Goal: Task Accomplishment & Management: Manage account settings

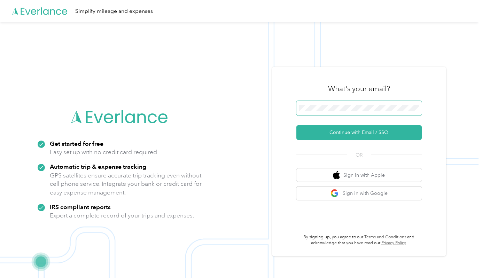
click at [370, 101] on span at bounding box center [358, 108] width 125 height 15
click at [349, 88] on h3 "What's your email?" at bounding box center [359, 89] width 62 height 10
click at [279, 106] on div "What's your email? Continue with Email / SSO OR Sign in with Apple Sign in with…" at bounding box center [359, 162] width 174 height 190
click at [269, 106] on img at bounding box center [239, 161] width 479 height 278
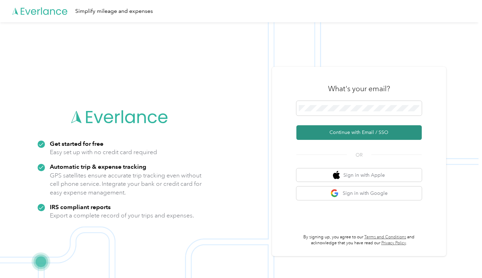
click at [396, 132] on button "Continue with Email / SSO" at bounding box center [358, 132] width 125 height 15
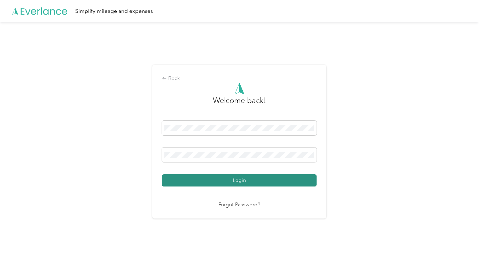
click at [275, 178] on button "Login" at bounding box center [239, 181] width 155 height 12
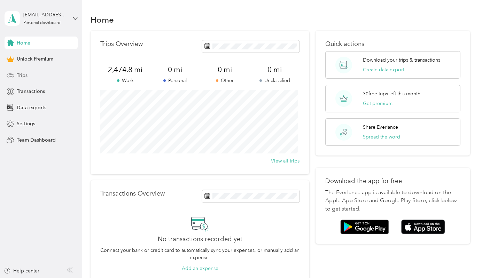
click at [29, 74] on div "Trips" at bounding box center [41, 75] width 73 height 13
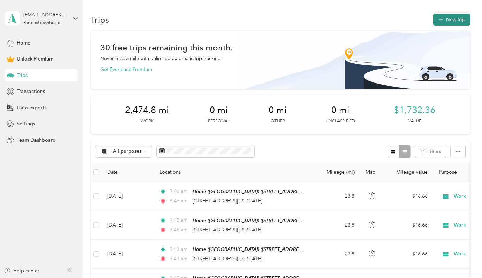
click at [442, 18] on button "New trip" at bounding box center [451, 20] width 37 height 12
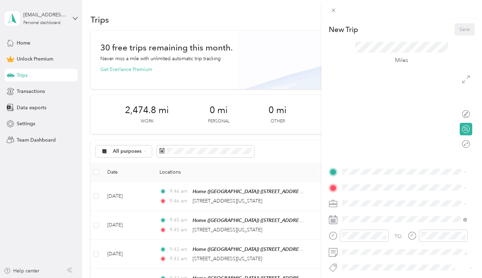
scroll to position [35, 0]
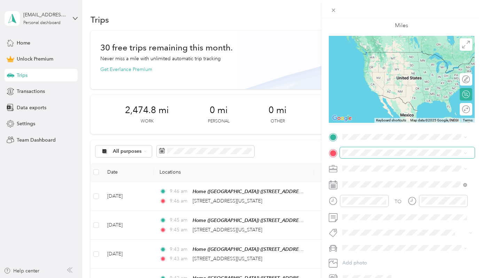
click at [357, 149] on span at bounding box center [407, 152] width 135 height 11
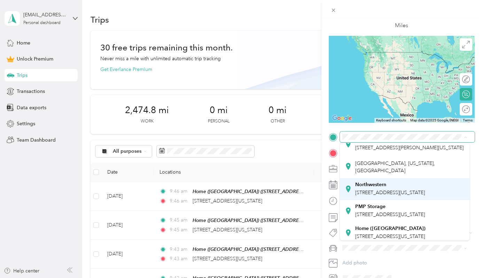
scroll to position [116, 0]
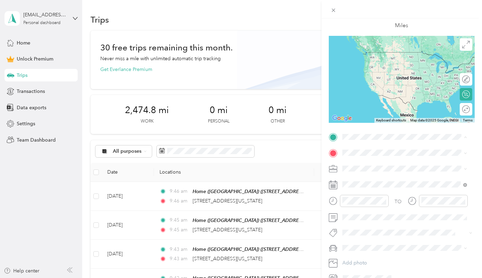
click at [397, 222] on strong "Home ([GEOGRAPHIC_DATA])" at bounding box center [390, 225] width 70 height 6
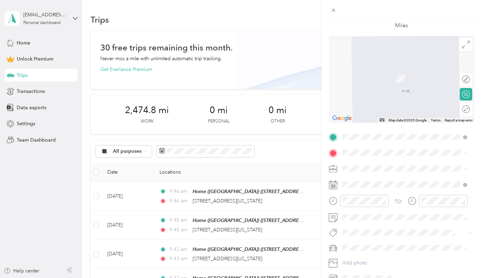
click at [350, 146] on div "TO Add photo" at bounding box center [402, 208] width 146 height 153
click at [398, 176] on span "[STREET_ADDRESS][US_STATE]" at bounding box center [390, 178] width 70 height 6
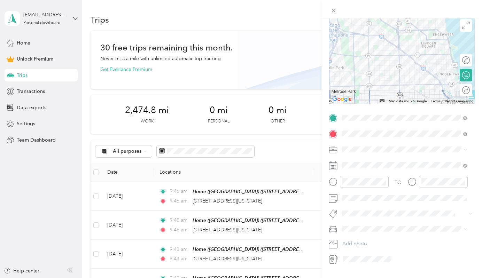
scroll to position [70, 0]
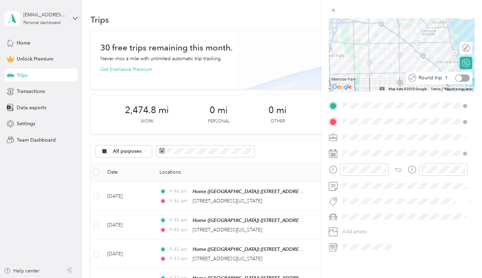
click at [459, 76] on div at bounding box center [462, 78] width 15 height 7
click at [370, 220] on div "Pmp" at bounding box center [405, 223] width 120 height 9
click at [376, 229] on li "Minivan" at bounding box center [405, 226] width 130 height 12
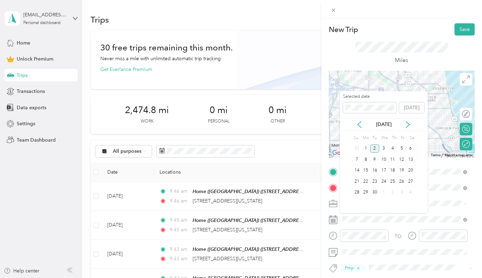
click at [354, 121] on div "[DATE]" at bounding box center [384, 124] width 88 height 7
click at [359, 125] on icon at bounding box center [359, 124] width 7 height 7
click at [400, 149] on div "1" at bounding box center [401, 149] width 9 height 9
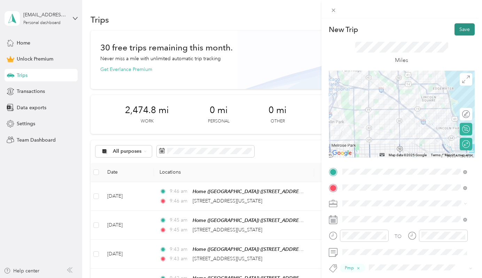
click at [457, 30] on button "Save" at bounding box center [465, 29] width 20 height 12
click at [455, 31] on button "Save" at bounding box center [465, 29] width 20 height 12
click at [459, 31] on button "Save" at bounding box center [465, 29] width 20 height 12
click at [468, 32] on button "Save" at bounding box center [465, 29] width 20 height 12
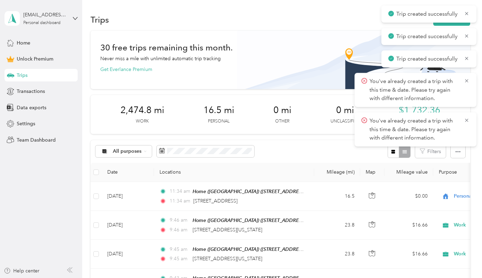
scroll to position [35, 0]
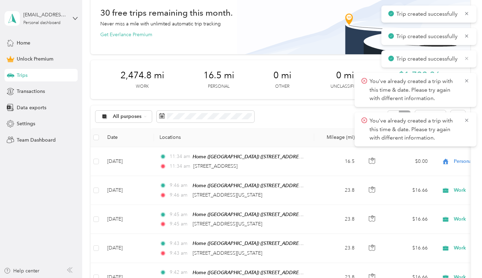
click at [467, 57] on icon at bounding box center [467, 58] width 6 height 6
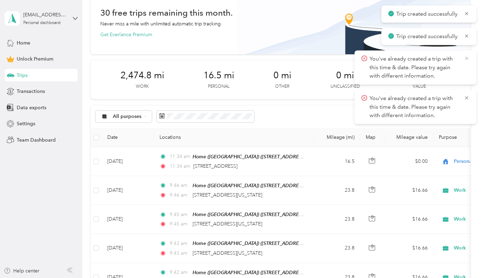
click at [464, 55] on icon at bounding box center [467, 58] width 6 height 6
click at [468, 57] on icon at bounding box center [466, 58] width 3 height 3
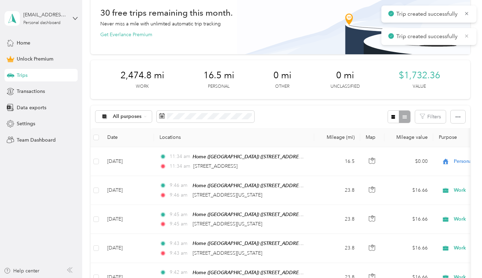
click at [468, 35] on icon at bounding box center [467, 36] width 6 height 6
click at [467, 11] on icon at bounding box center [467, 13] width 6 height 6
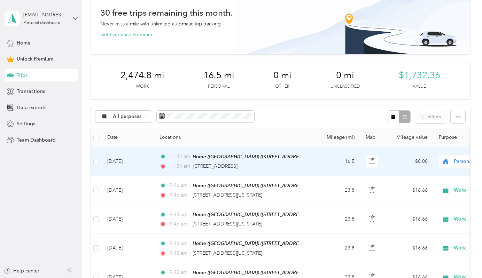
click at [463, 158] on span "Personal" at bounding box center [486, 162] width 64 height 8
click at [438, 177] on li "Work" at bounding box center [439, 174] width 86 height 12
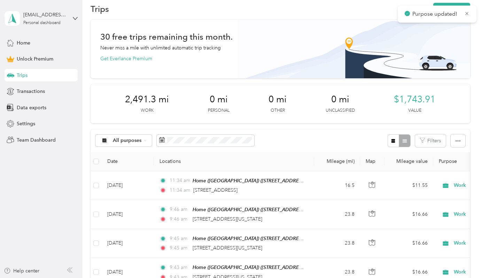
scroll to position [0, 0]
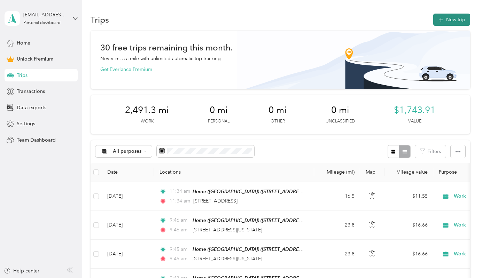
click at [441, 22] on span "button" at bounding box center [441, 20] width 6 height 6
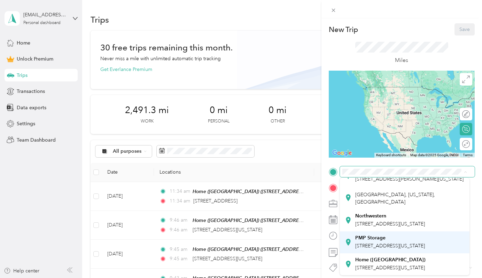
scroll to position [116, 0]
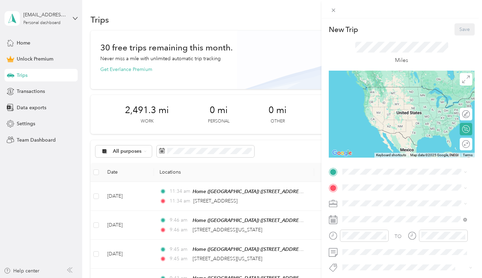
drag, startPoint x: 382, startPoint y: 255, endPoint x: 377, endPoint y: 244, distance: 11.8
click at [381, 257] on strong "Home ([GEOGRAPHIC_DATA])" at bounding box center [390, 260] width 70 height 6
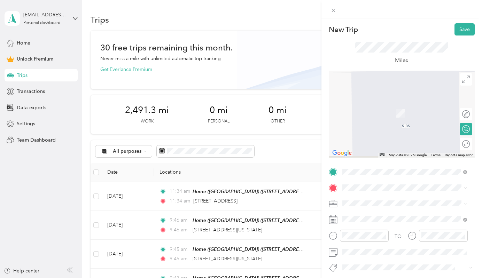
click at [364, 180] on div "TO Add photo" at bounding box center [402, 243] width 146 height 153
click at [363, 184] on span at bounding box center [407, 187] width 135 height 11
click at [398, 213] on span "[STREET_ADDRESS][US_STATE]" at bounding box center [390, 213] width 70 height 6
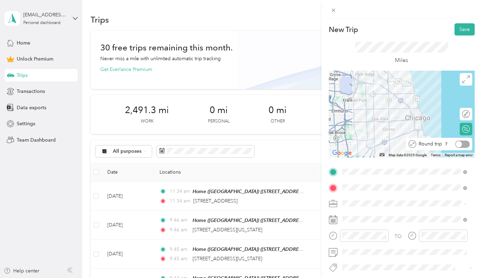
click at [461, 144] on div at bounding box center [462, 144] width 15 height 7
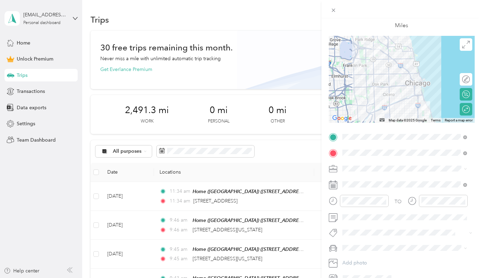
click at [373, 182] on div "Work" at bounding box center [405, 180] width 120 height 7
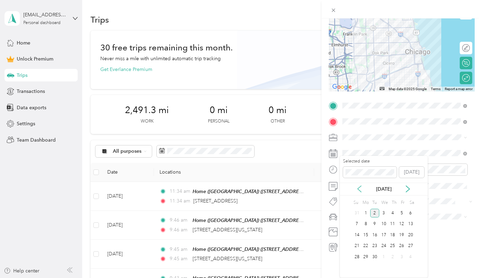
click at [357, 187] on icon at bounding box center [359, 189] width 7 height 7
click at [408, 212] on div "2" at bounding box center [410, 213] width 9 height 9
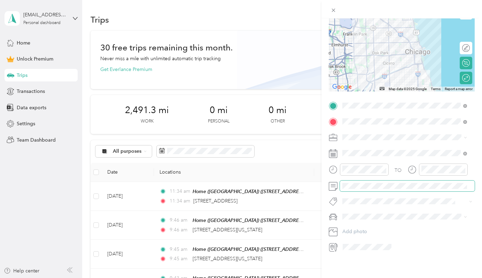
click at [370, 181] on span at bounding box center [407, 186] width 135 height 11
click at [363, 200] on span at bounding box center [401, 201] width 123 height 7
click at [359, 218] on button "Pmp" at bounding box center [354, 222] width 19 height 9
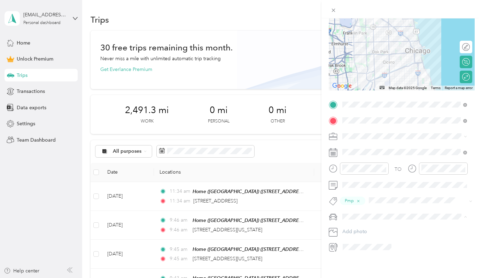
click at [359, 222] on div "Minivan" at bounding box center [405, 225] width 120 height 7
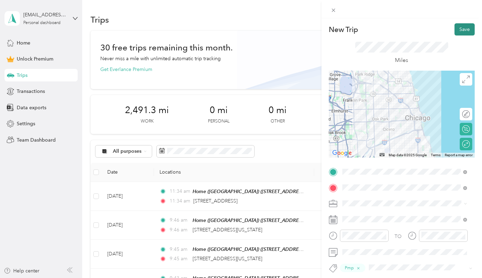
click at [459, 29] on button "Save" at bounding box center [465, 29] width 20 height 12
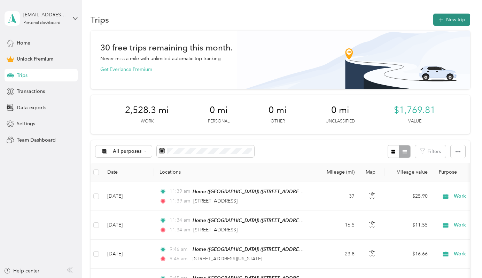
click at [461, 19] on button "New trip" at bounding box center [451, 20] width 37 height 12
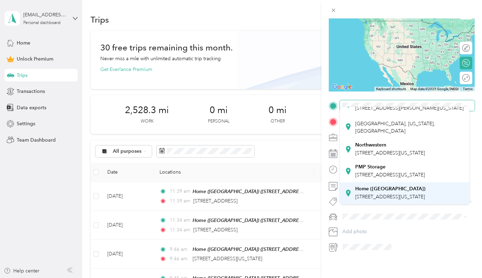
scroll to position [116, 0]
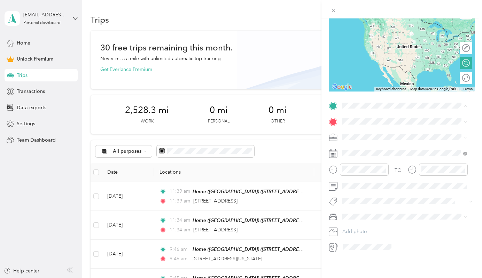
drag, startPoint x: 389, startPoint y: 189, endPoint x: 385, endPoint y: 183, distance: 7.5
click at [389, 194] on span "[STREET_ADDRESS][US_STATE]" at bounding box center [390, 197] width 70 height 6
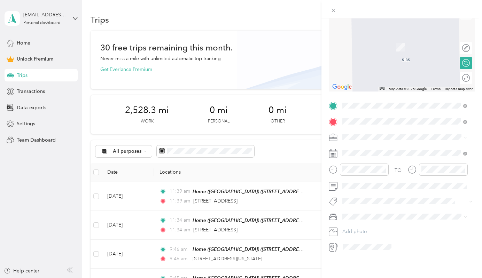
click at [400, 141] on span "[STREET_ADDRESS][US_STATE][US_STATE]" at bounding box center [402, 142] width 95 height 6
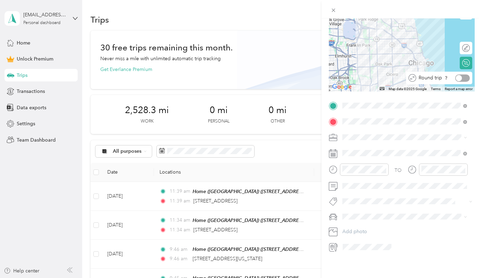
click at [457, 75] on div at bounding box center [462, 78] width 15 height 7
click at [362, 143] on div "Work" at bounding box center [405, 144] width 120 height 7
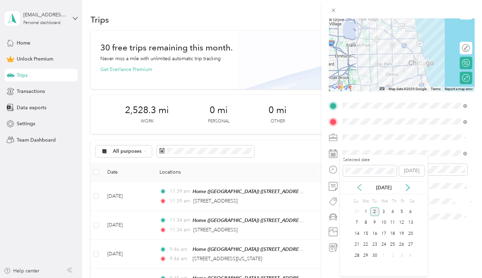
click at [358, 186] on icon at bounding box center [359, 187] width 7 height 7
click at [403, 222] on div "8" at bounding box center [401, 223] width 9 height 9
click at [355, 220] on span "Pmp" at bounding box center [354, 222] width 9 height 6
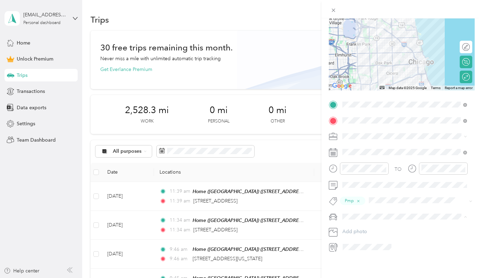
click at [358, 225] on span "Minivan" at bounding box center [353, 225] width 17 height 6
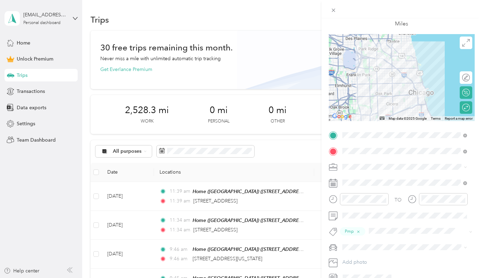
scroll to position [0, 0]
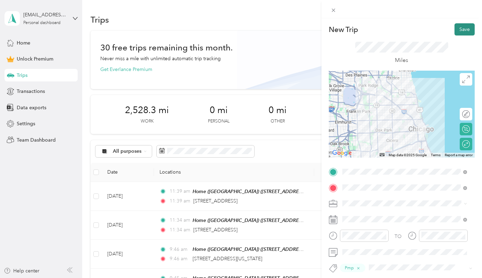
click at [458, 31] on button "Save" at bounding box center [465, 29] width 20 height 12
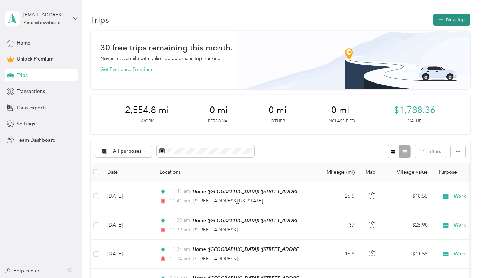
click at [450, 15] on button "New trip" at bounding box center [451, 20] width 37 height 12
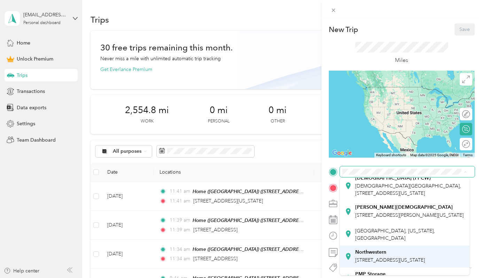
scroll to position [116, 0]
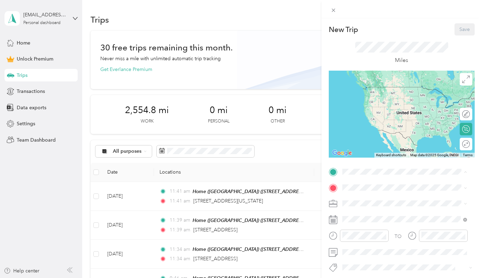
drag, startPoint x: 390, startPoint y: 256, endPoint x: 391, endPoint y: 251, distance: 4.9
click at [391, 257] on div "Home ([GEOGRAPHIC_DATA]) [STREET_ADDRESS][US_STATE]" at bounding box center [390, 264] width 70 height 15
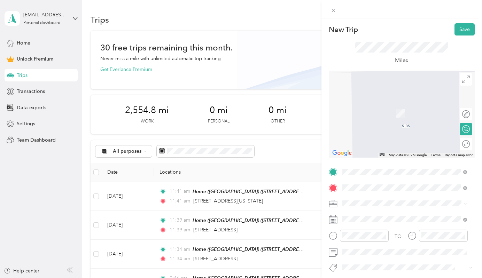
click at [424, 106] on span "[STREET_ADDRESS][US_STATE]" at bounding box center [390, 103] width 70 height 6
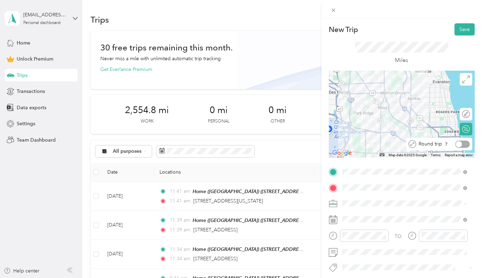
click at [461, 143] on div at bounding box center [462, 144] width 15 height 7
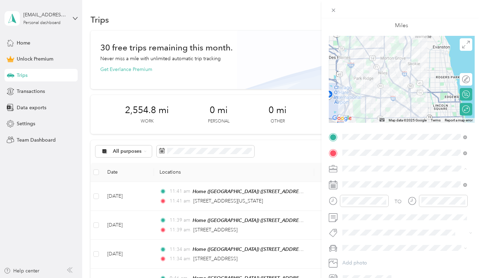
click at [364, 180] on div "Work" at bounding box center [405, 180] width 120 height 7
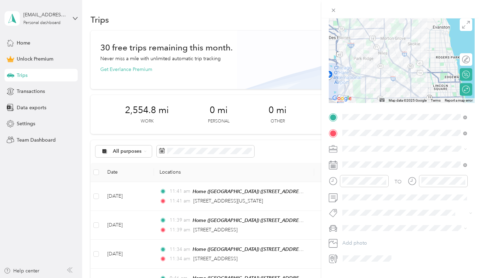
scroll to position [70, 0]
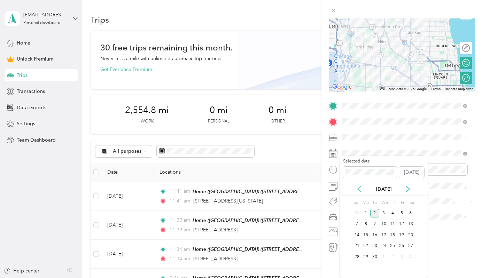
click at [360, 186] on icon at bounding box center [359, 189] width 3 height 6
click at [409, 225] on div "9" at bounding box center [410, 224] width 9 height 9
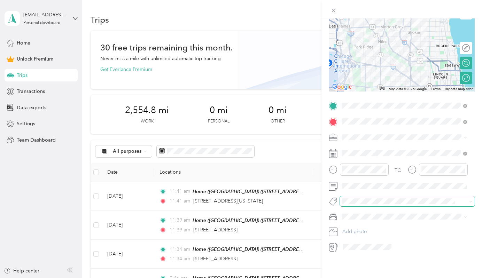
click at [362, 198] on span at bounding box center [401, 201] width 123 height 7
click at [360, 220] on button "Pmp" at bounding box center [354, 222] width 19 height 9
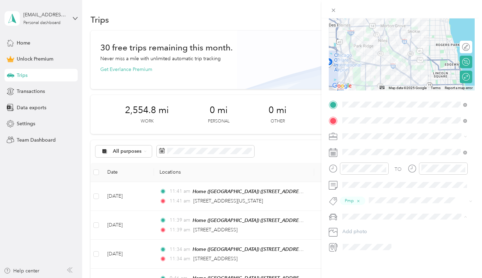
click at [355, 222] on span "Minivan" at bounding box center [353, 225] width 17 height 6
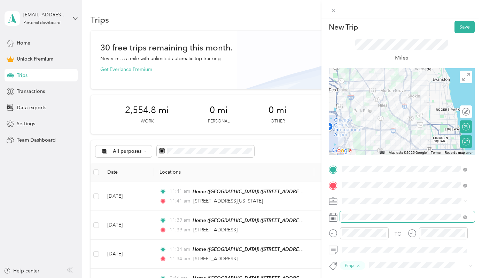
scroll to position [0, 0]
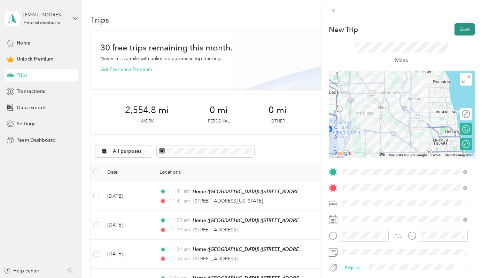
click at [458, 33] on button "Save" at bounding box center [465, 29] width 20 height 12
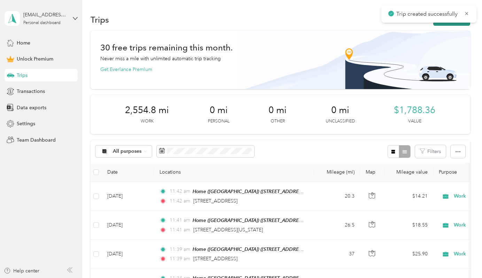
click at [455, 23] on button "New trip" at bounding box center [451, 20] width 37 height 12
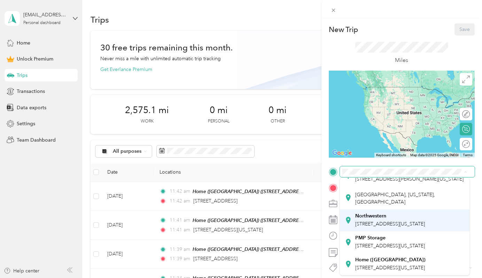
scroll to position [116, 0]
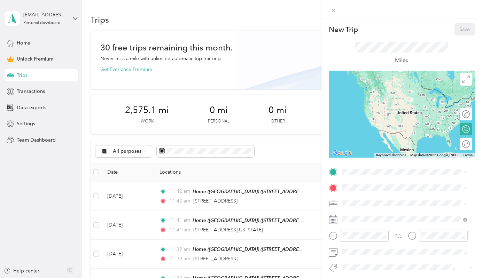
click at [376, 265] on span "[STREET_ADDRESS][US_STATE]" at bounding box center [390, 268] width 70 height 6
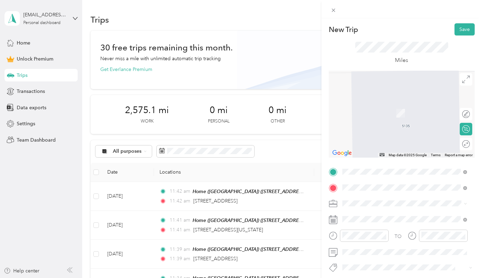
click at [401, 103] on span "[STREET_ADDRESS][US_STATE]" at bounding box center [390, 103] width 70 height 6
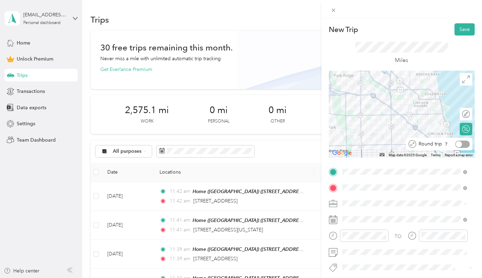
click at [458, 144] on div at bounding box center [462, 144] width 15 height 7
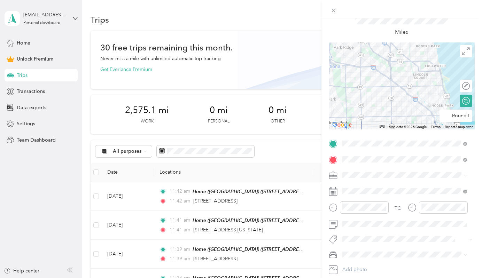
scroll to position [35, 0]
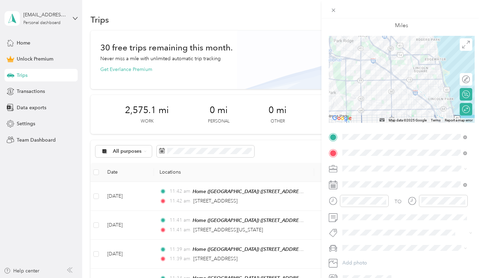
click at [368, 185] on ol "Work Personal Photography Other Charity Medical Moving Commute" at bounding box center [405, 224] width 130 height 98
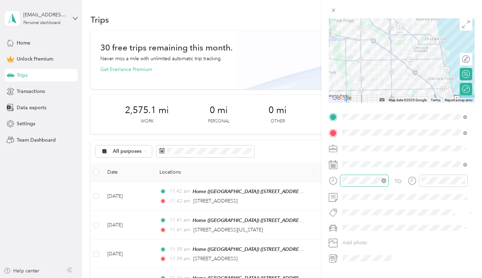
scroll to position [70, 0]
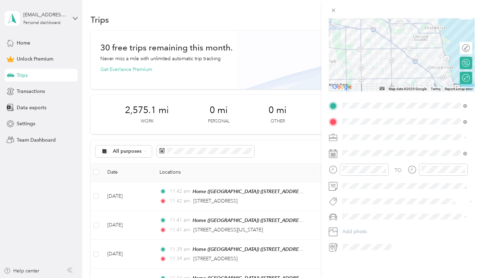
drag, startPoint x: 351, startPoint y: 138, endPoint x: 350, endPoint y: 131, distance: 7.4
click at [350, 132] on span at bounding box center [407, 137] width 135 height 11
click at [352, 146] on span "Work" at bounding box center [351, 146] width 12 height 6
click at [359, 189] on icon at bounding box center [359, 189] width 7 height 7
click at [367, 235] on div "11" at bounding box center [365, 235] width 9 height 9
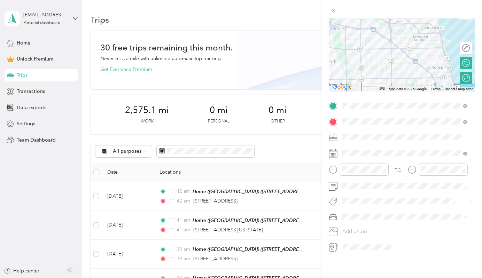
scroll to position [71, 0]
click at [357, 221] on span "Pmp" at bounding box center [354, 220] width 9 height 6
click at [361, 226] on span "Minivan" at bounding box center [353, 225] width 17 height 6
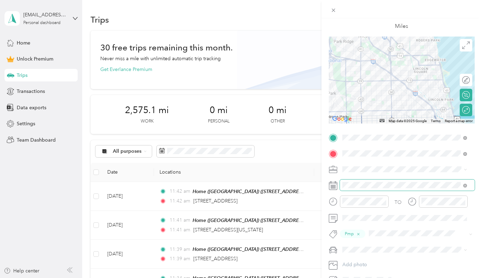
scroll to position [0, 0]
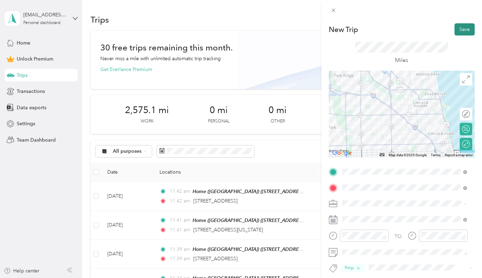
click at [455, 32] on button "Save" at bounding box center [465, 29] width 20 height 12
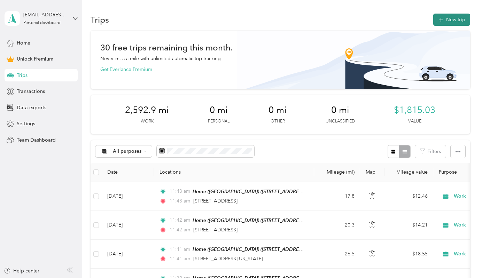
click at [445, 18] on button "New trip" at bounding box center [451, 20] width 37 height 12
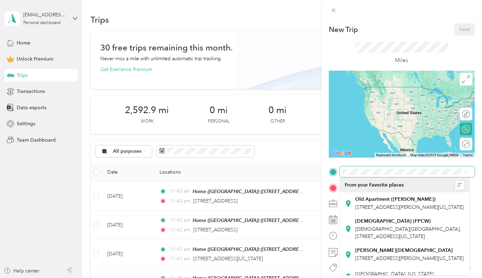
scroll to position [116, 0]
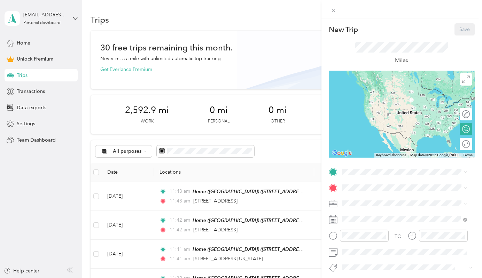
click at [397, 264] on span "[STREET_ADDRESS][US_STATE]" at bounding box center [390, 267] width 70 height 6
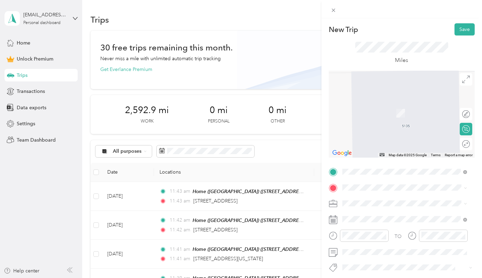
click at [363, 182] on div "TO Add photo" at bounding box center [402, 243] width 146 height 153
click at [389, 131] on strong "[DEMOGRAPHIC_DATA] (FPCW)" at bounding box center [393, 127] width 76 height 6
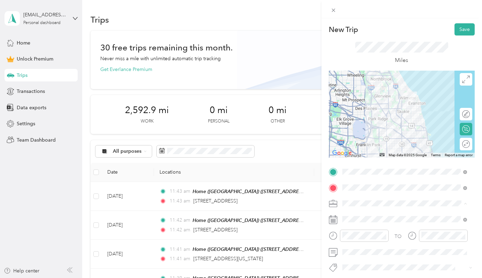
click at [364, 109] on li "Work" at bounding box center [405, 106] width 130 height 12
click at [459, 145] on div at bounding box center [462, 144] width 15 height 7
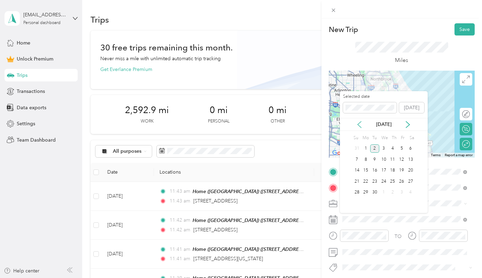
click at [359, 125] on icon at bounding box center [359, 125] width 3 height 6
click at [401, 167] on div "15" at bounding box center [401, 171] width 9 height 9
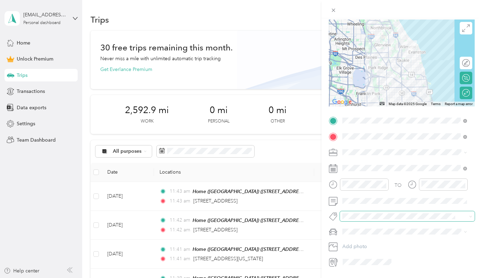
scroll to position [71, 0]
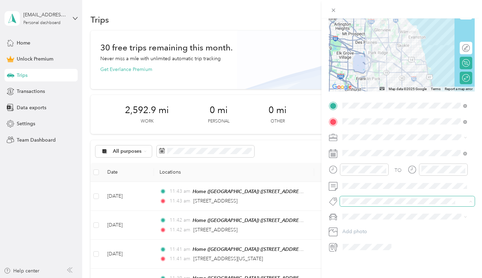
click at [348, 198] on span at bounding box center [401, 201] width 123 height 7
click at [357, 221] on span "Pmp" at bounding box center [354, 222] width 9 height 6
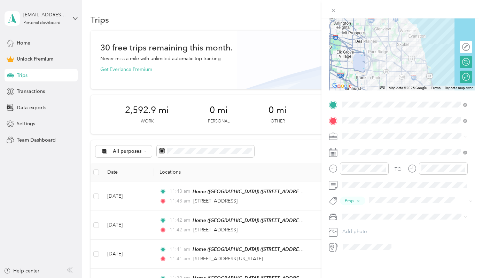
click at [371, 211] on span at bounding box center [407, 216] width 135 height 11
click at [363, 226] on div "Minivan" at bounding box center [405, 225] width 120 height 7
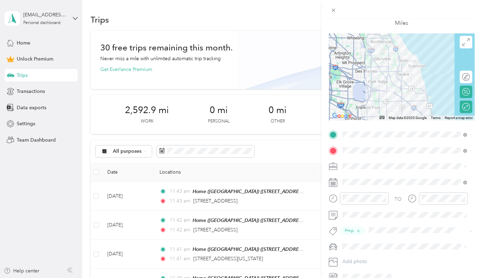
scroll to position [2, 0]
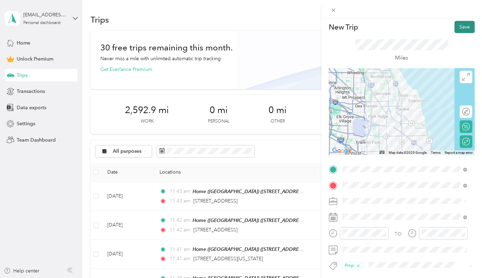
click at [459, 28] on button "Save" at bounding box center [465, 27] width 20 height 12
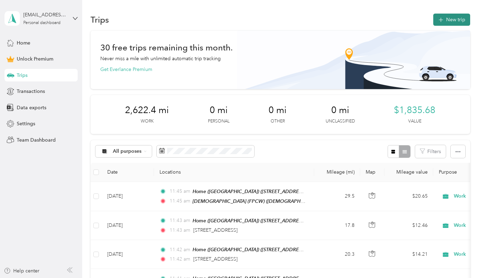
click at [447, 25] on button "New trip" at bounding box center [451, 20] width 37 height 12
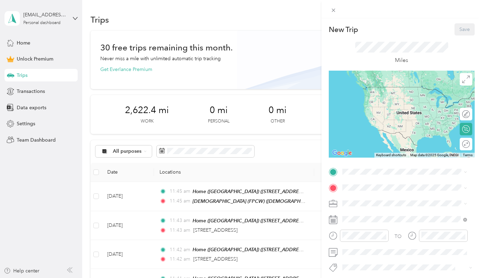
click at [377, 179] on div "TO Add photo" at bounding box center [402, 243] width 146 height 153
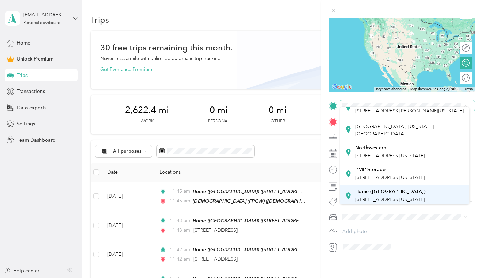
scroll to position [116, 0]
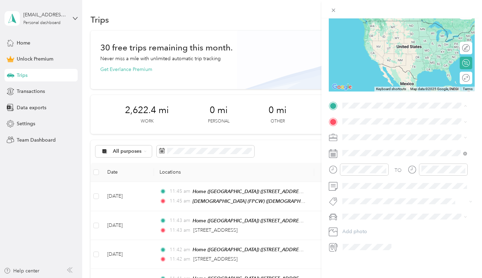
click at [396, 192] on div "Home ([GEOGRAPHIC_DATA]) [STREET_ADDRESS][US_STATE]" at bounding box center [390, 193] width 70 height 15
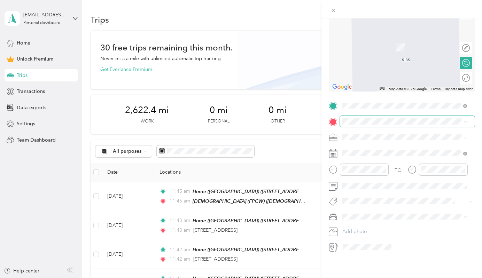
click at [366, 120] on span at bounding box center [407, 121] width 135 height 11
click at [373, 149] on li "[STREET_ADDRESS][PERSON_NAME][US_STATE]" at bounding box center [405, 142] width 130 height 14
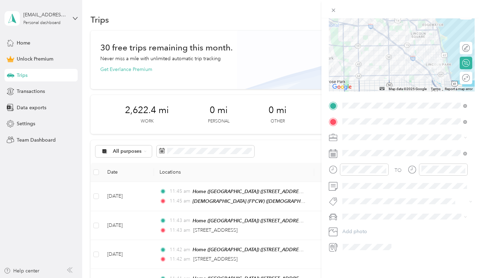
click at [357, 136] on span at bounding box center [407, 137] width 135 height 11
click at [358, 144] on div "Work" at bounding box center [405, 144] width 120 height 7
click at [359, 190] on icon at bounding box center [359, 187] width 7 height 7
click at [356, 247] on div "17" at bounding box center [357, 245] width 9 height 9
click at [351, 200] on span at bounding box center [407, 201] width 135 height 10
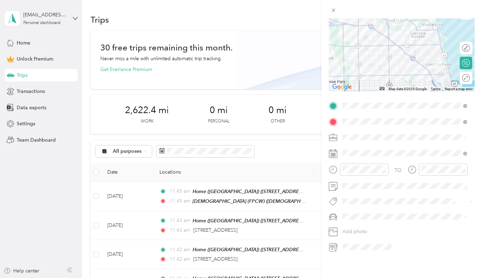
click at [350, 226] on li "Pmp" at bounding box center [405, 222] width 130 height 14
click at [458, 74] on div at bounding box center [462, 77] width 15 height 7
click at [355, 218] on div "TO Pmp Add photo" at bounding box center [402, 176] width 146 height 154
click at [355, 223] on span "Minivan" at bounding box center [353, 224] width 17 height 6
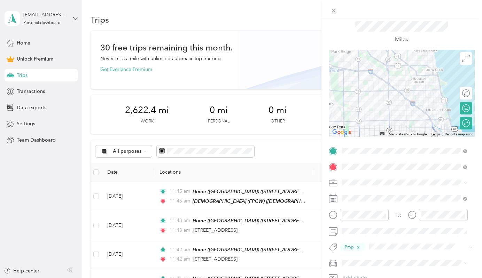
scroll to position [2, 0]
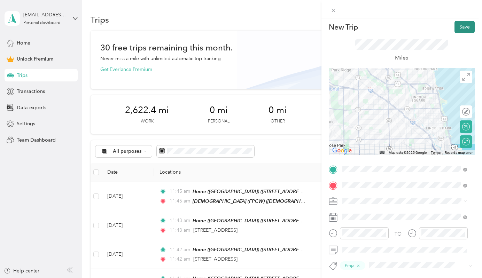
click at [458, 25] on button "Save" at bounding box center [465, 27] width 20 height 12
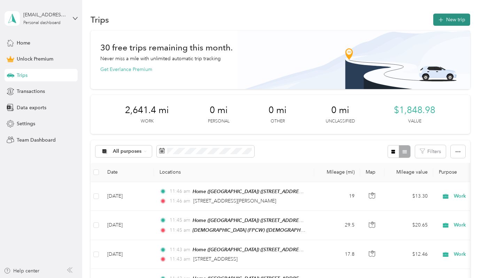
click at [440, 18] on icon "button" at bounding box center [441, 20] width 8 height 8
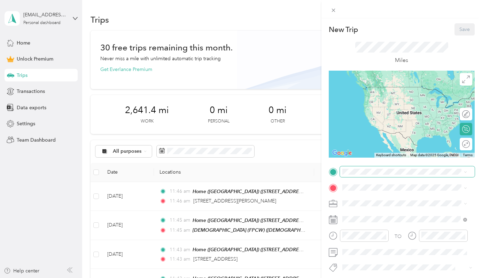
click at [392, 176] on span at bounding box center [407, 172] width 135 height 11
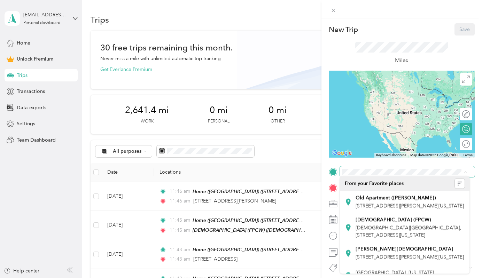
click at [385, 168] on span at bounding box center [407, 172] width 135 height 11
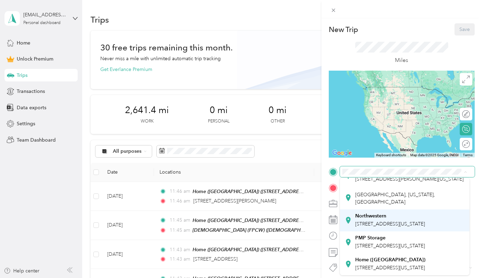
scroll to position [116, 0]
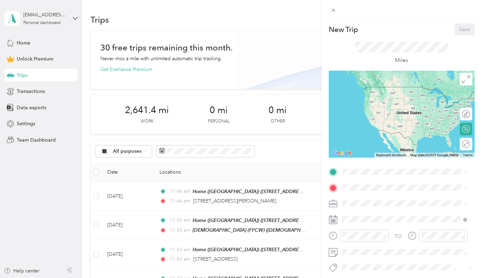
click at [399, 254] on li "Home ([GEOGRAPHIC_DATA]) [STREET_ADDRESS][US_STATE]" at bounding box center [405, 265] width 130 height 22
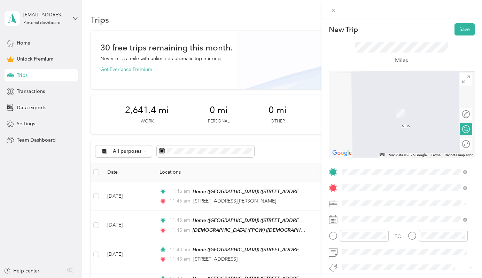
click at [410, 106] on span "[STREET_ADDRESS][US_STATE][US_STATE]" at bounding box center [402, 103] width 95 height 6
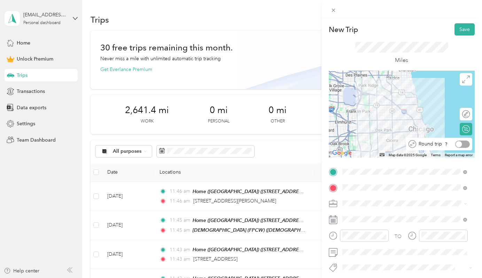
click at [462, 143] on div at bounding box center [462, 144] width 15 height 7
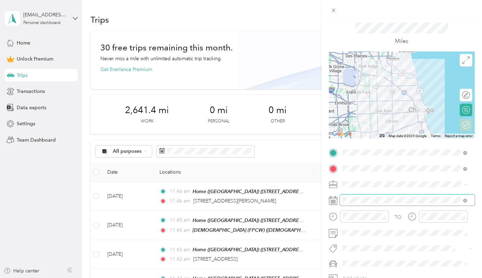
scroll to position [35, 0]
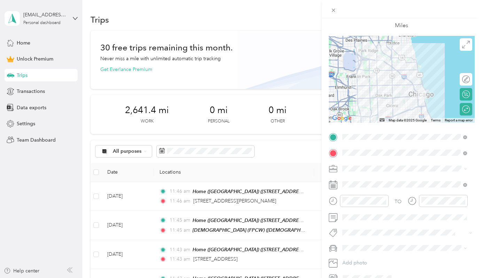
click at [377, 173] on span at bounding box center [407, 168] width 135 height 11
click at [361, 179] on div "Work" at bounding box center [405, 180] width 120 height 7
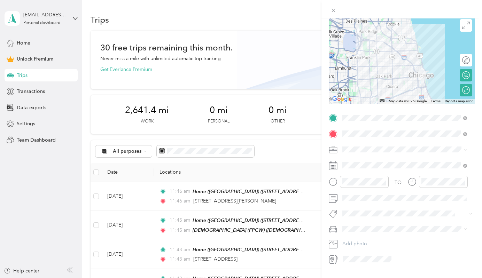
scroll to position [70, 0]
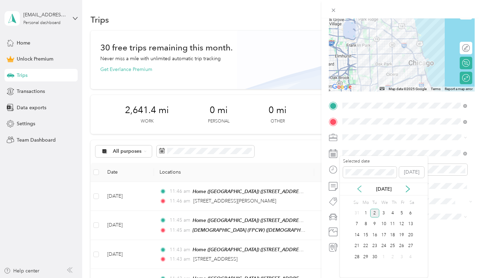
click at [359, 188] on icon at bounding box center [359, 189] width 7 height 7
click at [383, 246] on div "20" at bounding box center [383, 246] width 9 height 9
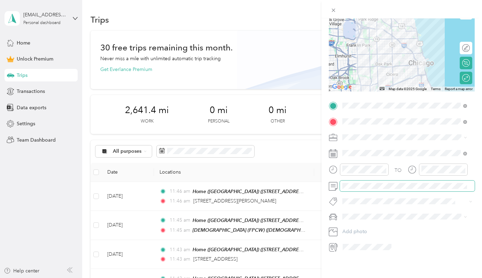
click at [370, 181] on span at bounding box center [407, 186] width 135 height 11
click at [355, 278] on div "New Trip Save This trip cannot be edited because it is either under review, app…" at bounding box center [239, 278] width 479 height 0
click at [354, 221] on span "Pmp" at bounding box center [354, 224] width 9 height 6
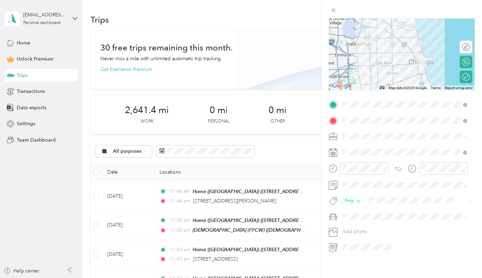
click at [366, 225] on div "Minivan" at bounding box center [405, 226] width 120 height 7
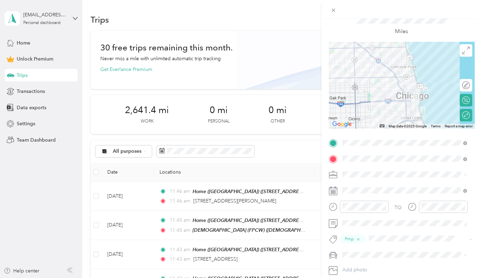
scroll to position [0, 0]
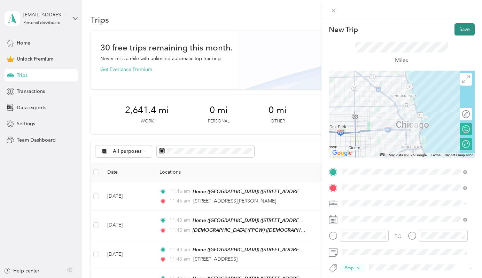
click at [455, 32] on button "Save" at bounding box center [465, 29] width 20 height 12
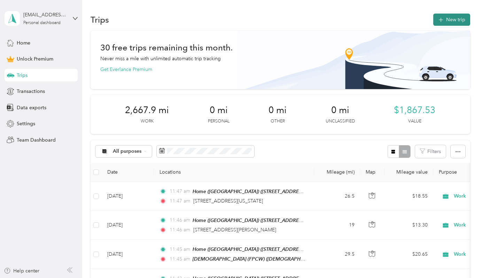
click at [445, 20] on button "New trip" at bounding box center [451, 20] width 37 height 12
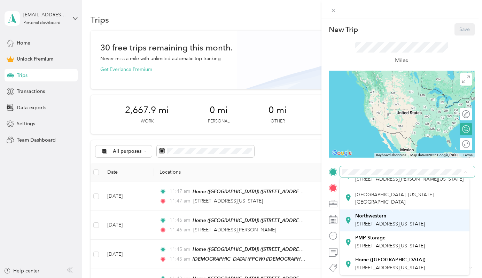
scroll to position [116, 0]
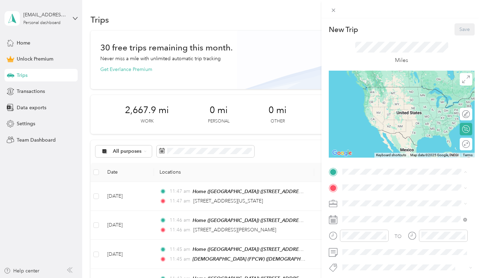
click at [383, 257] on div "Home ([GEOGRAPHIC_DATA]) [STREET_ADDRESS][US_STATE]" at bounding box center [390, 264] width 70 height 15
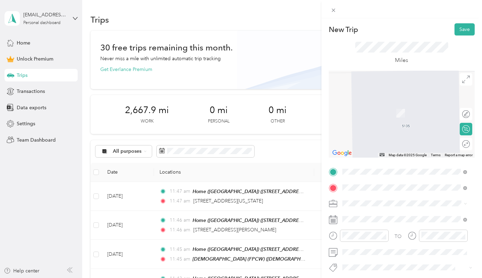
click at [407, 105] on span "[GEOGRAPHIC_DATA], [US_STATE], [GEOGRAPHIC_DATA]" at bounding box center [409, 106] width 109 height 12
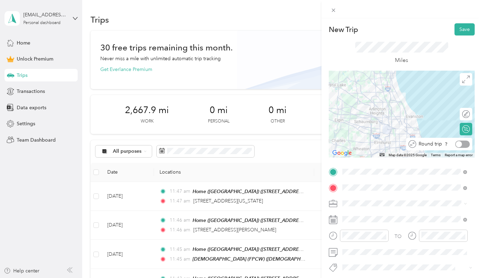
click at [461, 142] on div at bounding box center [462, 144] width 15 height 7
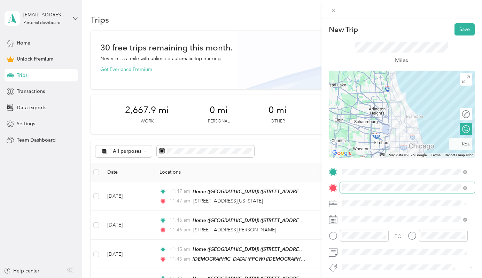
scroll to position [35, 0]
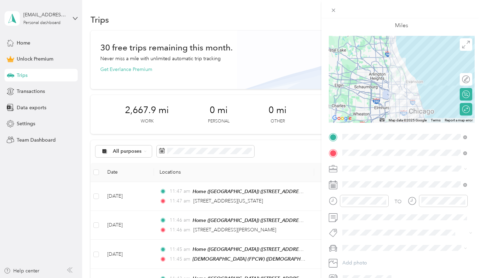
click at [367, 184] on li "Work" at bounding box center [405, 181] width 130 height 12
click at [365, 188] on span at bounding box center [407, 184] width 135 height 11
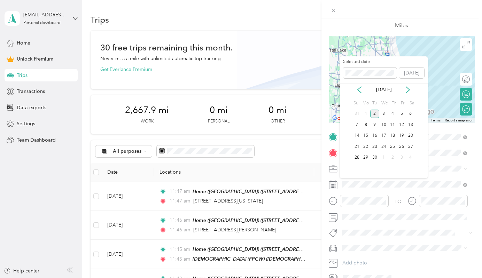
click at [355, 88] on div "[DATE]" at bounding box center [384, 89] width 88 height 7
click at [361, 92] on icon at bounding box center [359, 90] width 3 height 6
click at [391, 148] on div "21" at bounding box center [392, 146] width 9 height 9
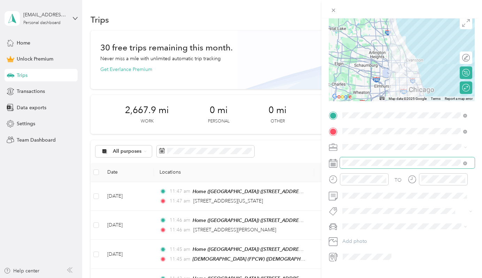
scroll to position [71, 0]
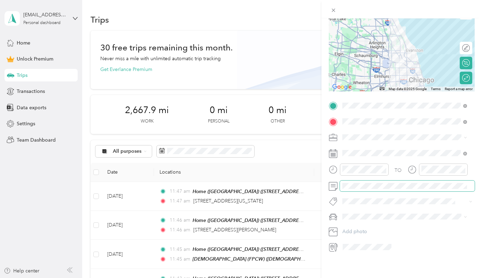
click at [372, 185] on span at bounding box center [407, 186] width 135 height 11
click at [365, 223] on div "Pmp" at bounding box center [405, 222] width 120 height 9
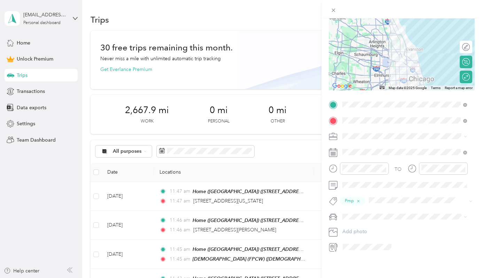
click at [373, 206] on div "TO Pmp Add photo" at bounding box center [402, 176] width 146 height 154
click at [369, 224] on div "Minivan" at bounding box center [405, 225] width 120 height 7
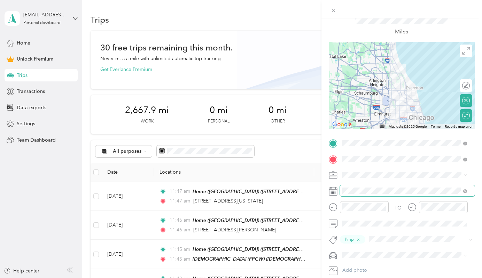
scroll to position [2, 0]
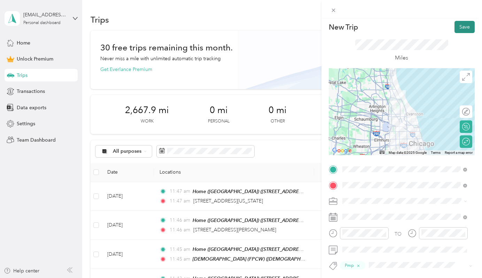
click at [459, 26] on button "Save" at bounding box center [465, 27] width 20 height 12
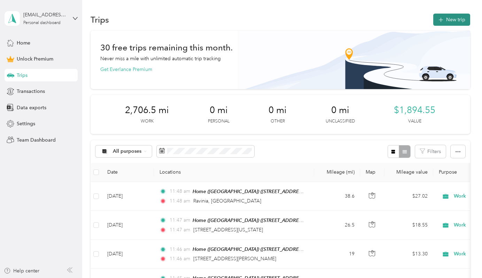
click at [442, 18] on button "New trip" at bounding box center [451, 20] width 37 height 12
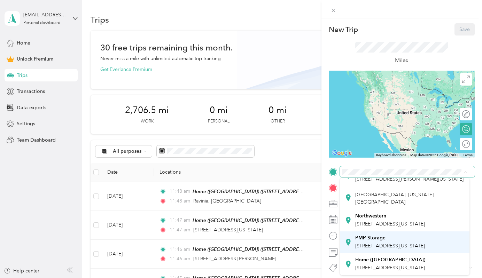
scroll to position [116, 0]
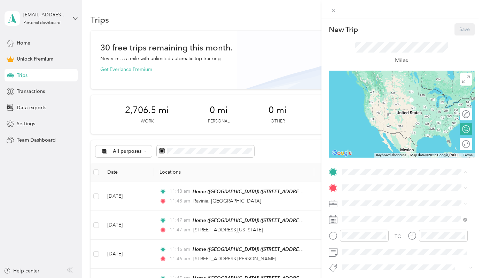
click at [387, 257] on strong "Home ([GEOGRAPHIC_DATA])" at bounding box center [390, 260] width 70 height 6
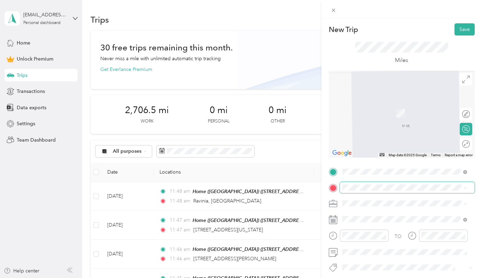
click at [365, 183] on span at bounding box center [407, 187] width 135 height 11
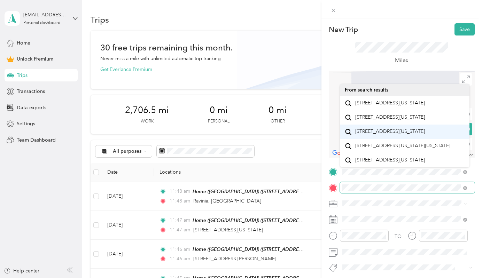
scroll to position [12, 0]
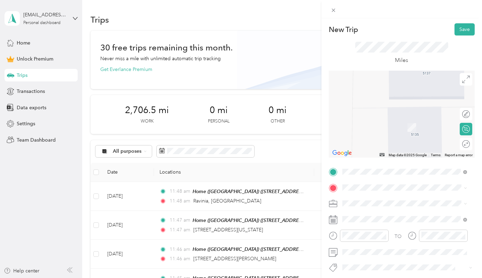
click at [387, 278] on div "New Trip Save This trip cannot be edited because it is either under review, app…" at bounding box center [239, 278] width 479 height 0
click at [389, 106] on span "[STREET_ADDRESS][US_STATE]" at bounding box center [390, 103] width 70 height 6
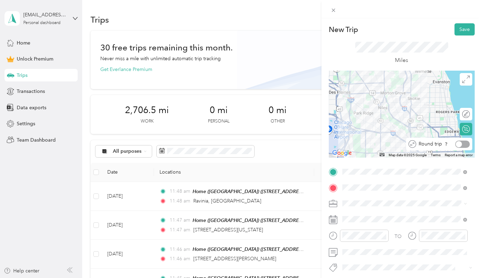
click at [458, 145] on div at bounding box center [462, 144] width 15 height 7
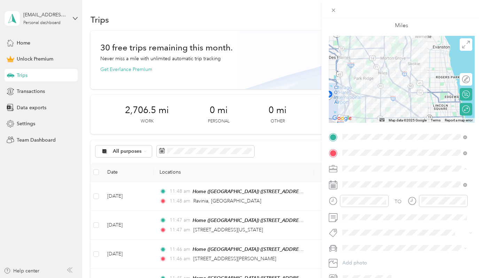
click at [358, 181] on div "Work" at bounding box center [405, 180] width 120 height 7
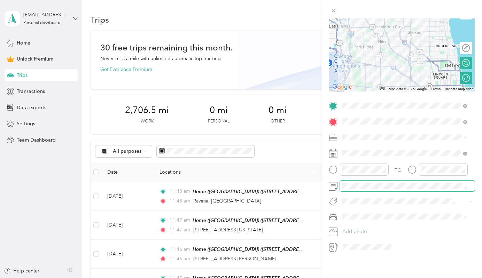
scroll to position [71, 0]
click at [358, 187] on icon at bounding box center [359, 188] width 3 height 6
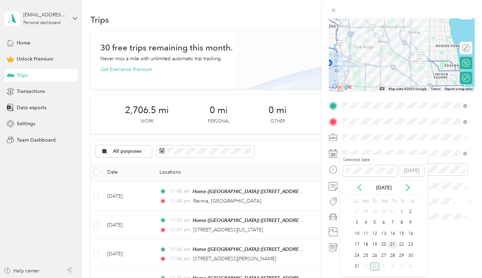
click at [392, 245] on div "21" at bounding box center [392, 245] width 9 height 9
click at [366, 218] on div "Pmp" at bounding box center [405, 222] width 120 height 9
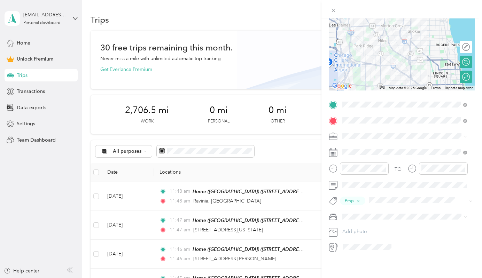
drag, startPoint x: 359, startPoint y: 224, endPoint x: 363, endPoint y: 223, distance: 4.3
click at [359, 224] on span "Minivan" at bounding box center [353, 225] width 17 height 6
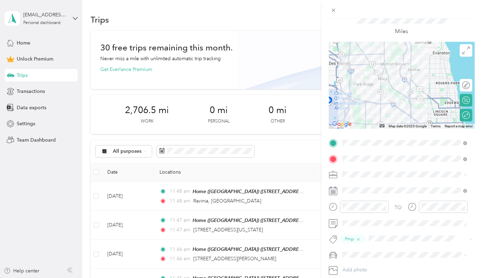
scroll to position [0, 0]
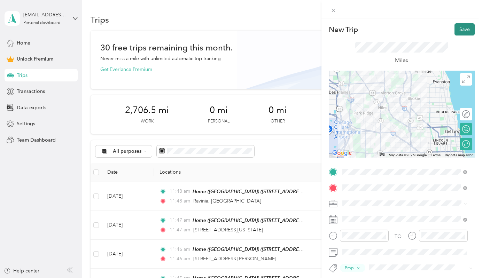
click at [459, 30] on button "Save" at bounding box center [465, 29] width 20 height 12
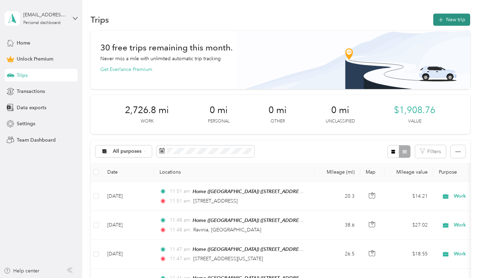
click at [447, 18] on button "New trip" at bounding box center [451, 20] width 37 height 12
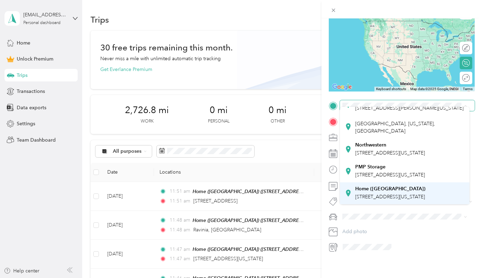
scroll to position [116, 0]
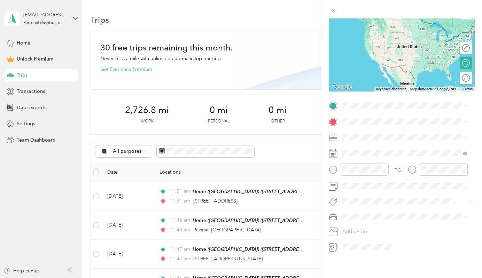
click at [385, 194] on span "[STREET_ADDRESS][US_STATE]" at bounding box center [390, 197] width 70 height 6
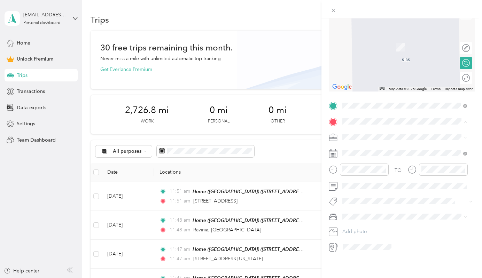
click at [400, 184] on span "[DEMOGRAPHIC_DATA][GEOGRAPHIC_DATA], [STREET_ADDRESS][US_STATE]" at bounding box center [408, 177] width 106 height 13
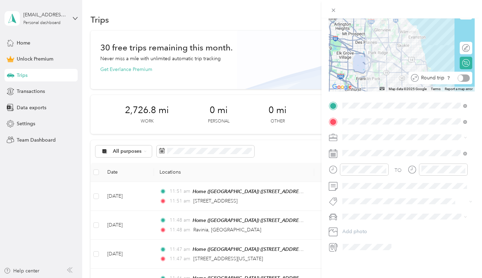
click at [461, 75] on div at bounding box center [464, 78] width 12 height 7
click at [360, 221] on button "Pmp" at bounding box center [354, 221] width 19 height 9
click at [354, 222] on span "Minivan" at bounding box center [353, 225] width 17 height 6
click at [357, 155] on div "TO Pmp Add photo" at bounding box center [402, 176] width 146 height 154
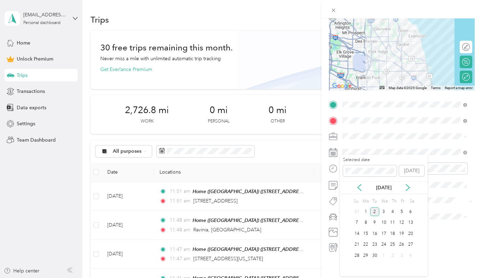
click at [360, 181] on div "[DATE]" at bounding box center [384, 187] width 88 height 13
click at [357, 184] on icon at bounding box center [359, 187] width 7 height 7
click at [400, 242] on div "22" at bounding box center [401, 245] width 9 height 9
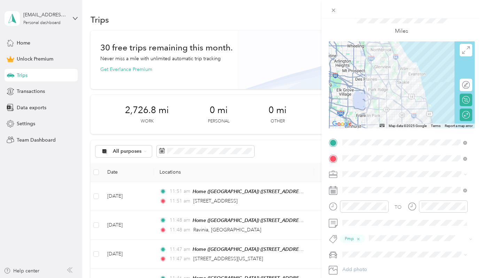
scroll to position [2, 0]
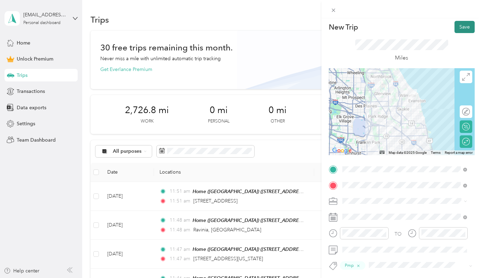
click at [457, 27] on button "Save" at bounding box center [465, 27] width 20 height 12
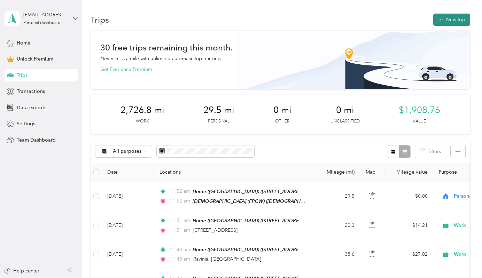
click at [451, 23] on button "New trip" at bounding box center [451, 20] width 37 height 12
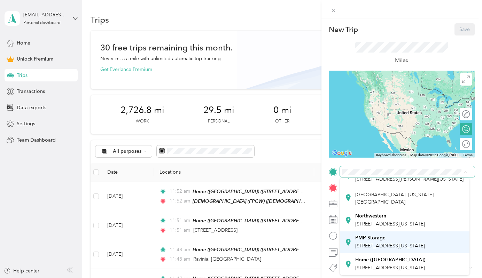
scroll to position [116, 0]
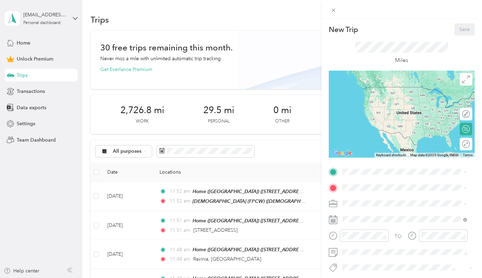
click at [395, 265] on span "[STREET_ADDRESS][US_STATE]" at bounding box center [390, 268] width 70 height 6
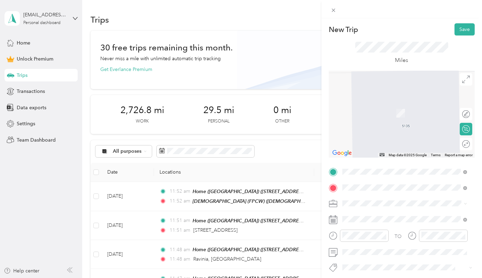
click at [395, 114] on span "[STREET_ADDRESS][US_STATE]" at bounding box center [390, 110] width 70 height 6
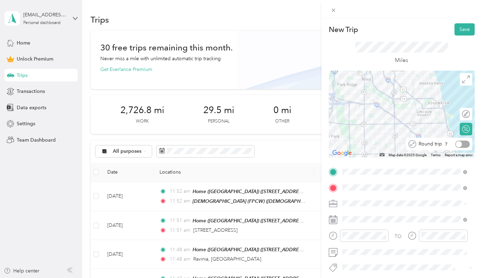
click at [457, 145] on div at bounding box center [462, 144] width 15 height 7
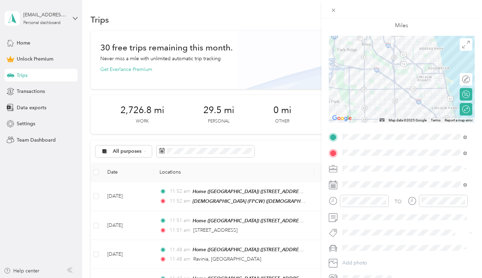
click at [362, 185] on li "Work" at bounding box center [405, 181] width 130 height 12
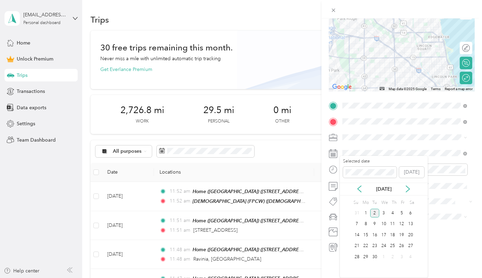
click at [359, 181] on div "Selected date [DATE]" at bounding box center [384, 171] width 88 height 24
click at [361, 187] on icon at bounding box center [359, 189] width 7 height 7
click at [385, 256] on div "27" at bounding box center [383, 257] width 9 height 9
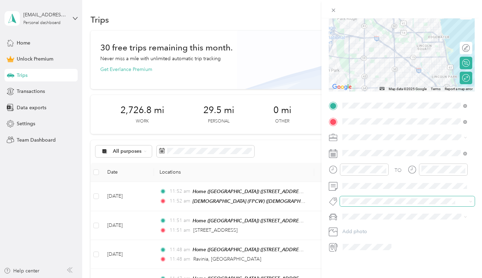
click at [355, 278] on div "New Trip Save This trip cannot be edited because it is either under review, app…" at bounding box center [239, 278] width 479 height 0
click at [359, 216] on li "Pmp" at bounding box center [405, 222] width 130 height 14
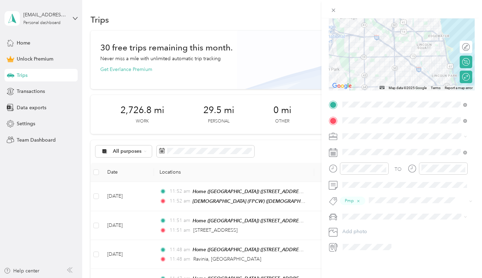
scroll to position [72, 0]
click at [357, 224] on span "Minivan" at bounding box center [353, 224] width 17 height 6
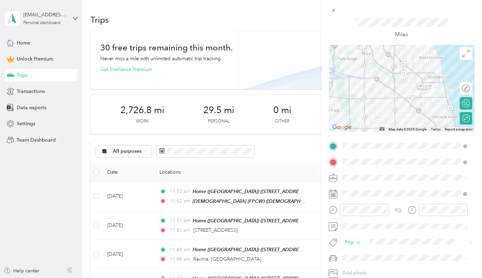
scroll to position [0, 0]
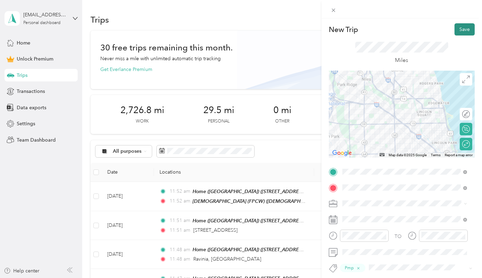
click at [458, 26] on button "Save" at bounding box center [465, 29] width 20 height 12
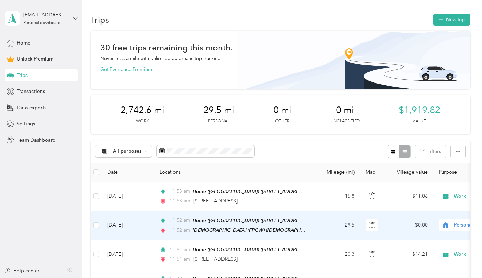
click at [456, 222] on span "Personal" at bounding box center [486, 226] width 64 height 8
click at [415, 125] on span "Work" at bounding box center [445, 125] width 64 height 7
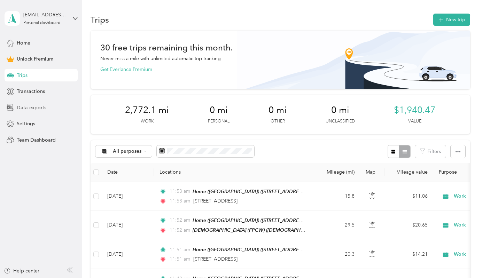
click at [15, 102] on div "Data exports" at bounding box center [41, 107] width 73 height 13
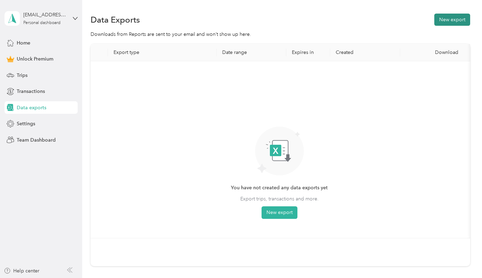
click at [456, 21] on button "New export" at bounding box center [452, 20] width 36 height 12
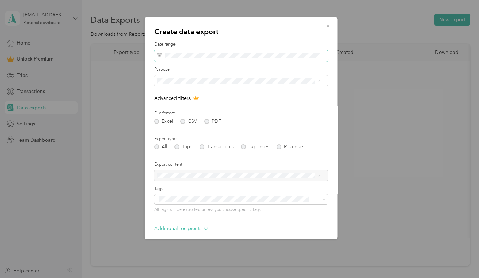
click at [178, 52] on span at bounding box center [241, 56] width 174 height 12
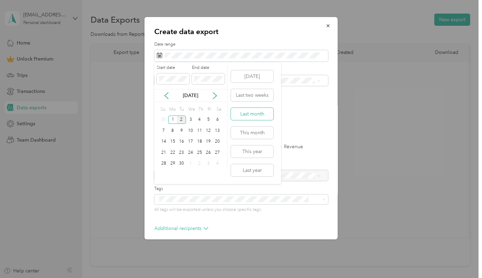
click at [242, 111] on button "Last month" at bounding box center [252, 114] width 43 height 12
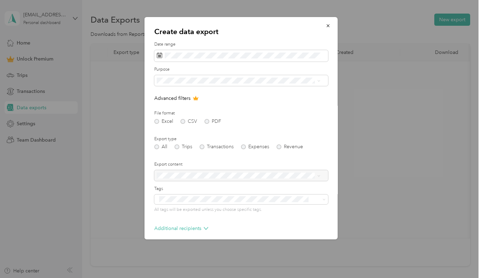
scroll to position [30, 0]
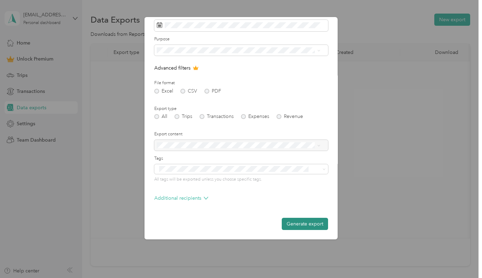
click at [290, 222] on button "Generate export" at bounding box center [305, 224] width 46 height 12
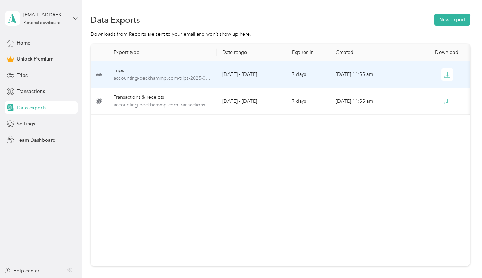
click at [243, 72] on td "[DATE] - [DATE]" at bounding box center [252, 74] width 70 height 27
click at [447, 75] on icon "button" at bounding box center [447, 75] width 6 height 6
